Goal: Task Accomplishment & Management: Manage account settings

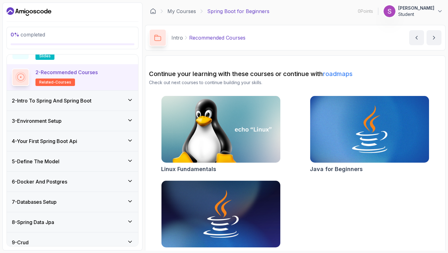
scroll to position [56, 0]
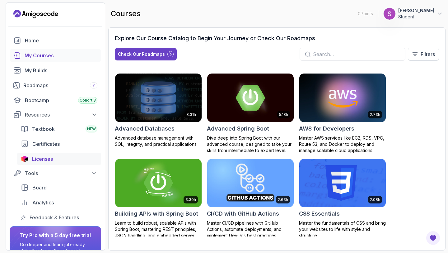
click at [52, 157] on span "Licenses" at bounding box center [42, 158] width 21 height 7
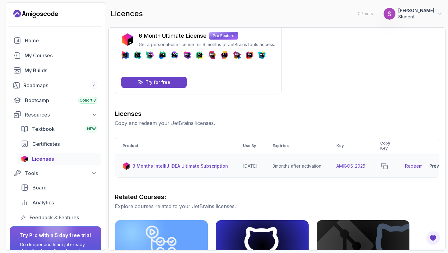
click at [192, 167] on p "3 Months IntelliJ IDEA Ultimate Subscription" at bounding box center [181, 166] width 96 height 6
click at [207, 165] on p "3 Months IntelliJ IDEA Ultimate Subscription" at bounding box center [181, 166] width 96 height 6
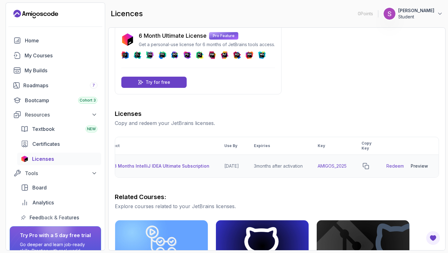
scroll to position [14, 0]
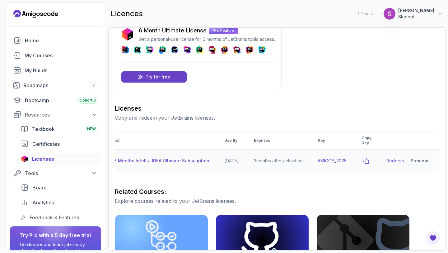
click at [368, 160] on icon "copy-button" at bounding box center [366, 161] width 6 height 6
